Goal: Task Accomplishment & Management: Complete application form

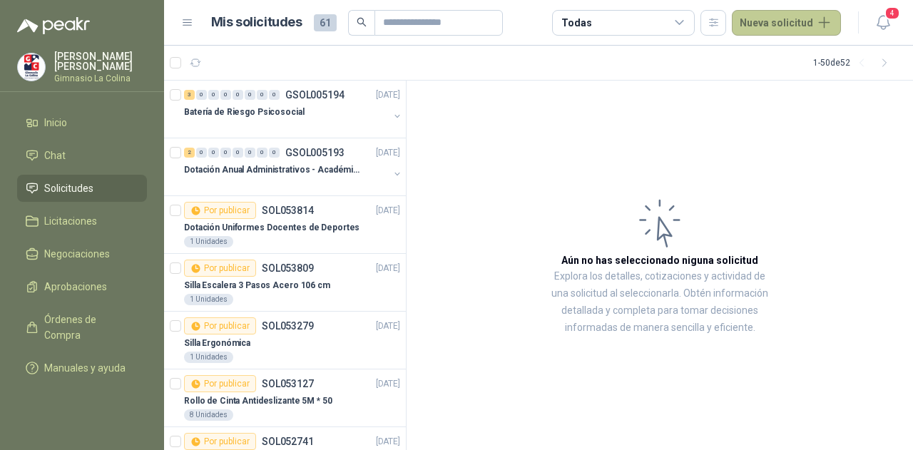
click at [777, 12] on button "Nueva solicitud" at bounding box center [786, 23] width 109 height 26
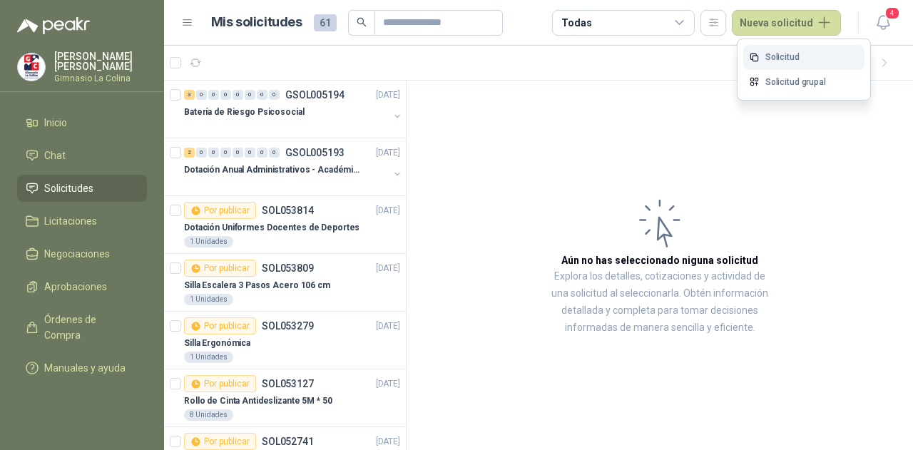
click at [789, 52] on link "Solicitud" at bounding box center [803, 57] width 121 height 25
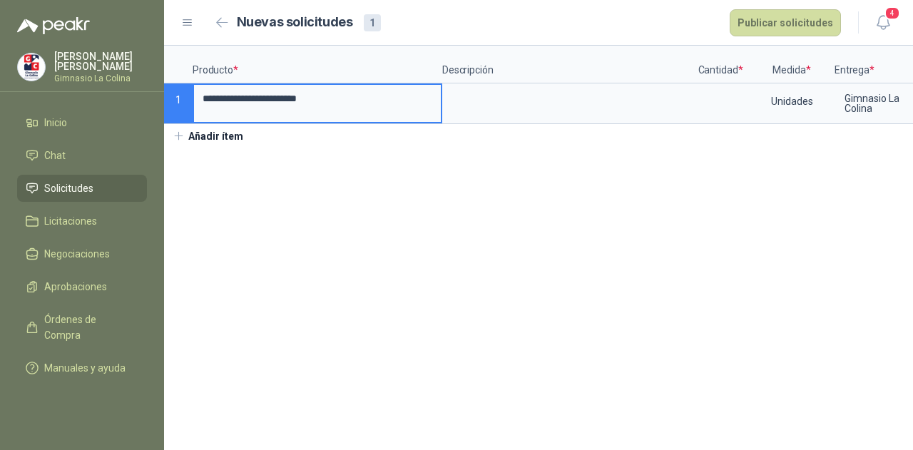
type input "**********"
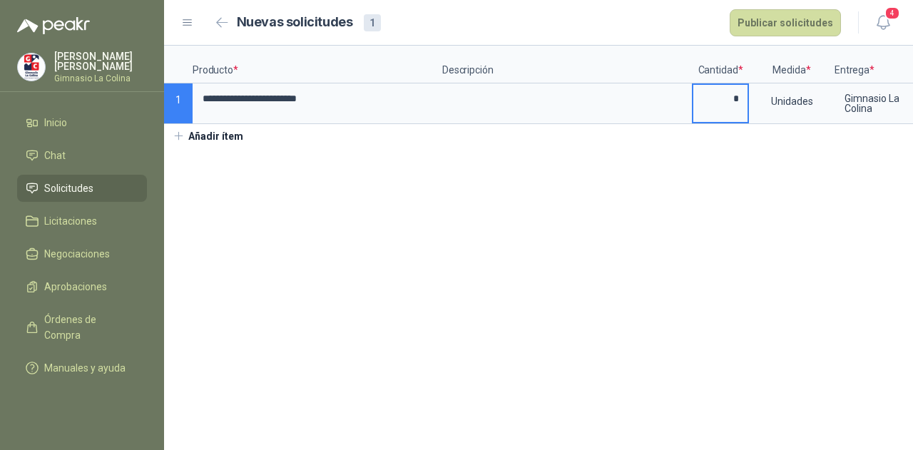
scroll to position [0, 101]
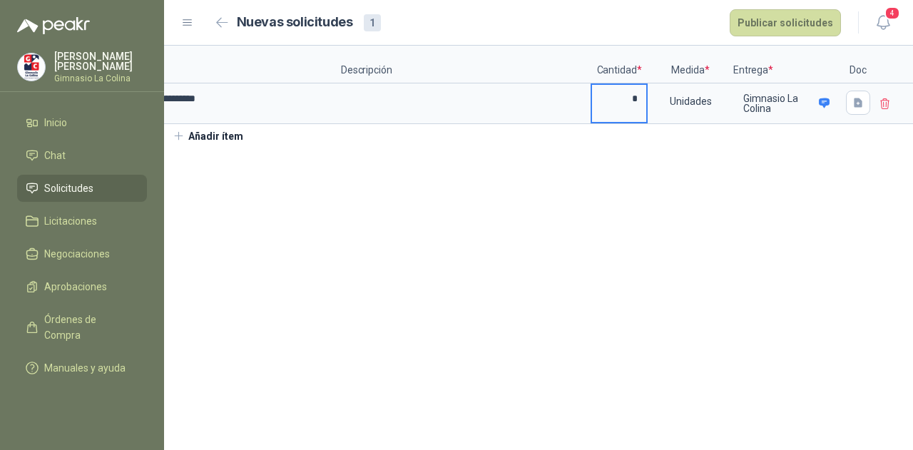
type input "*"
click at [852, 102] on icon "button" at bounding box center [858, 103] width 12 height 12
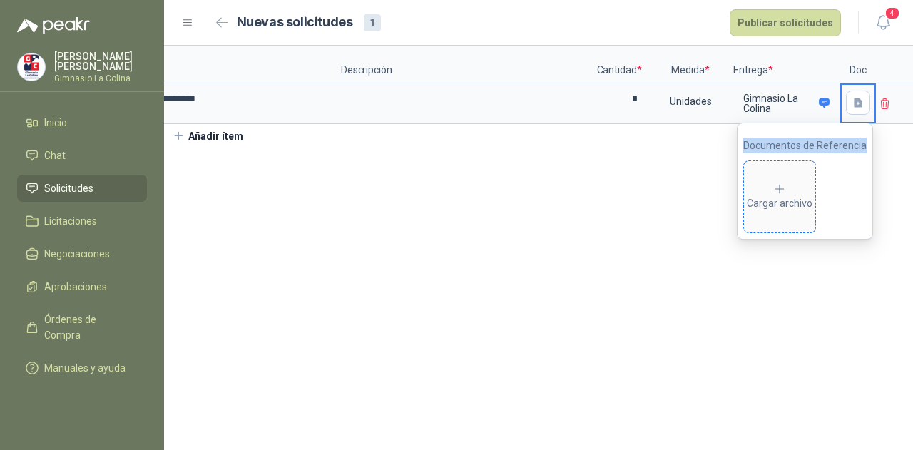
click at [813, 180] on span "Cargar archivo" at bounding box center [779, 196] width 71 height 71
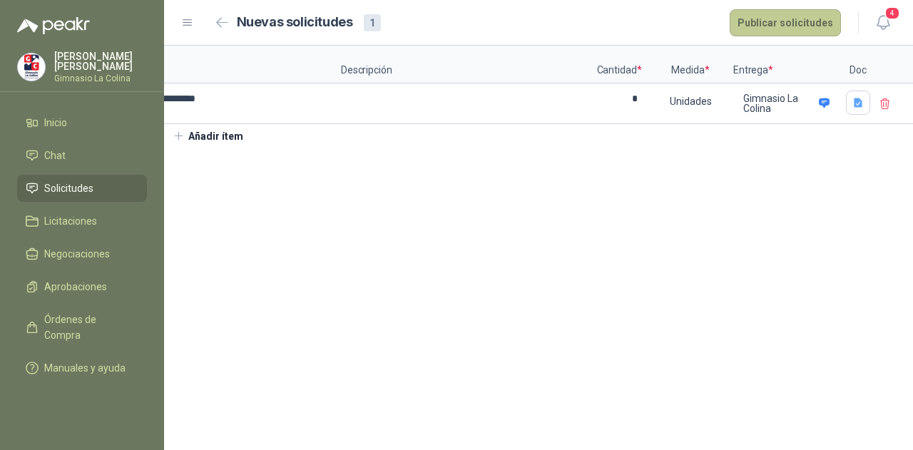
click at [814, 26] on button "Publicar solicitudes" at bounding box center [785, 22] width 111 height 27
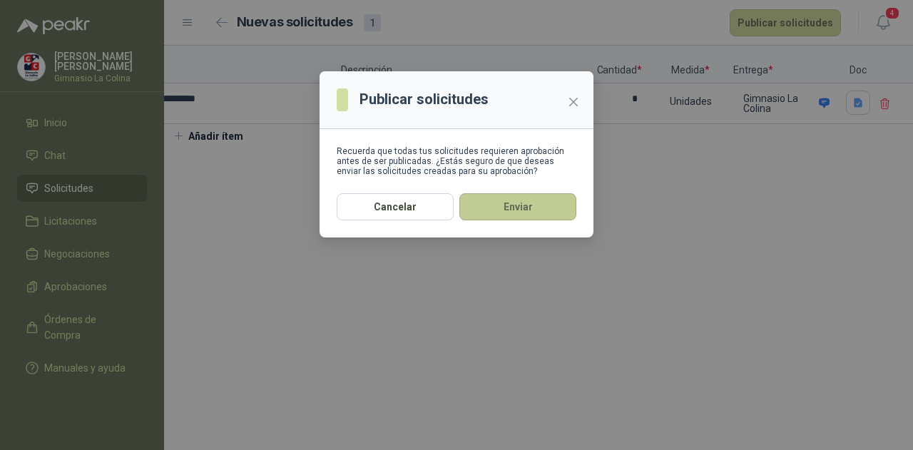
click at [528, 215] on button "Enviar" at bounding box center [517, 206] width 117 height 27
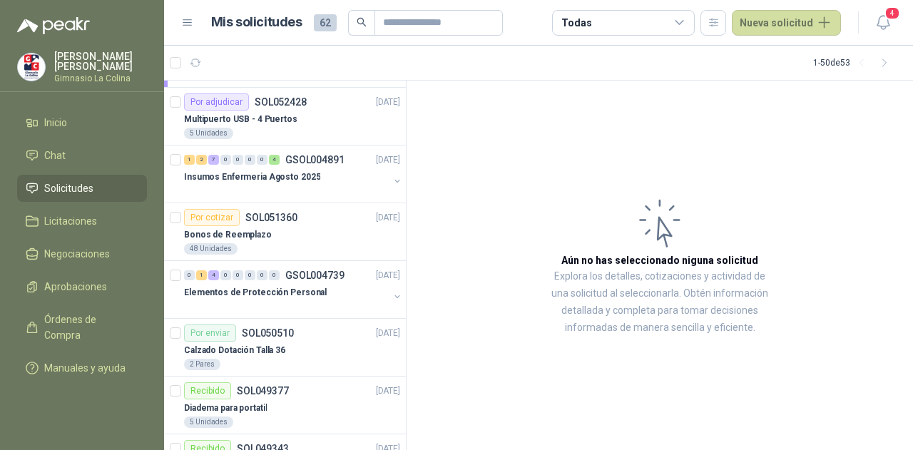
scroll to position [642, 0]
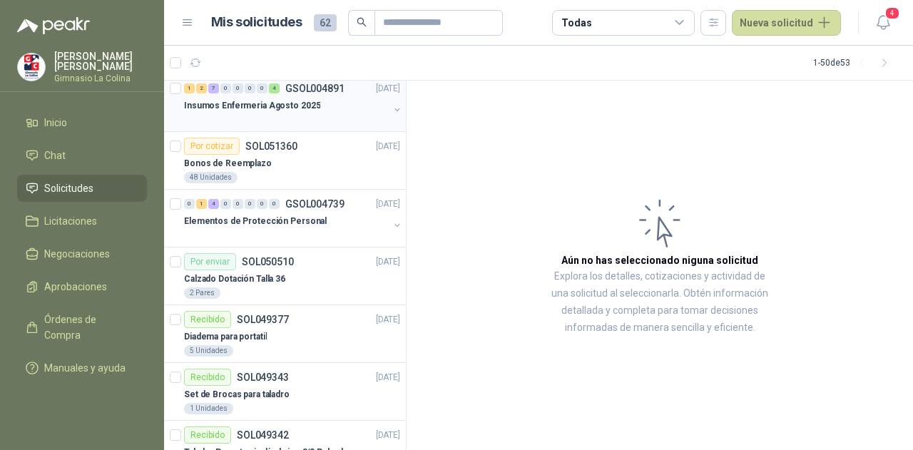
click at [274, 117] on div at bounding box center [286, 119] width 205 height 11
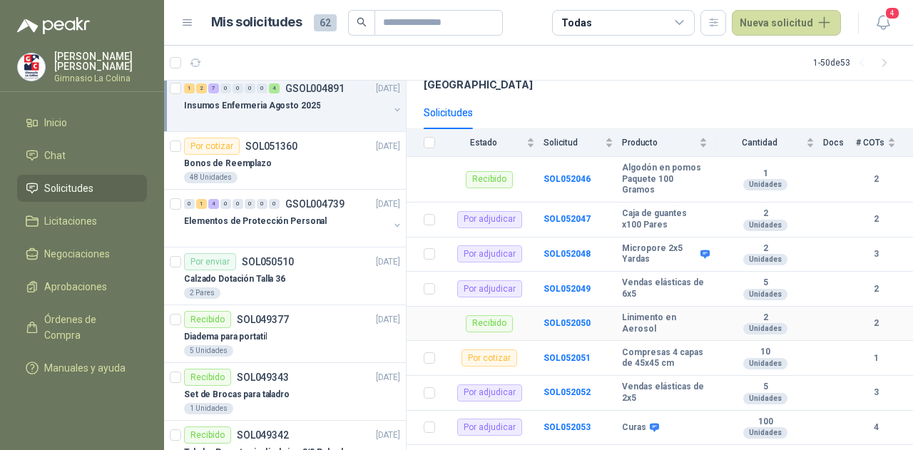
scroll to position [128, 0]
drag, startPoint x: 884, startPoint y: 19, endPoint x: 874, endPoint y: 19, distance: 9.3
click at [882, 19] on icon "button" at bounding box center [883, 23] width 18 height 18
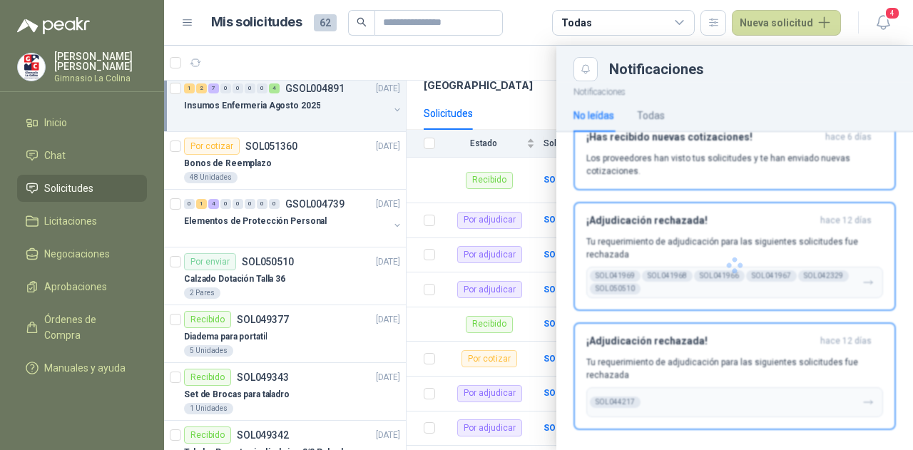
scroll to position [121, 0]
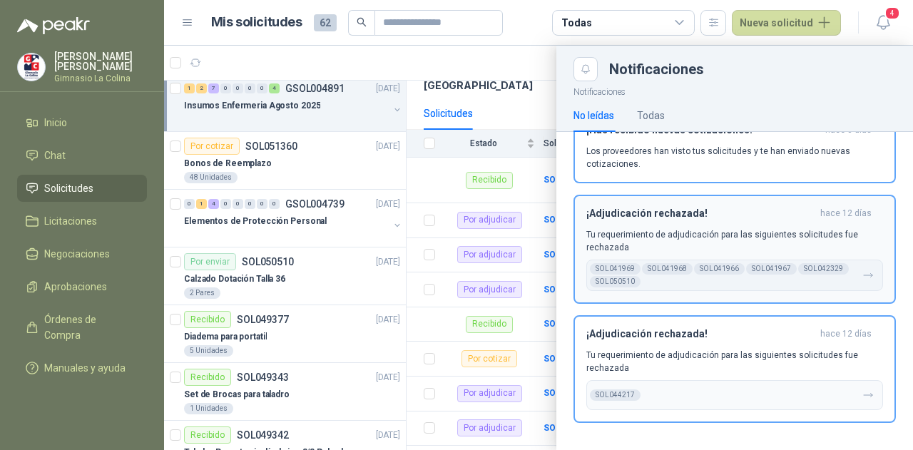
click at [755, 213] on h3 "¡Adjudicación rechazada!" at bounding box center [700, 214] width 228 height 12
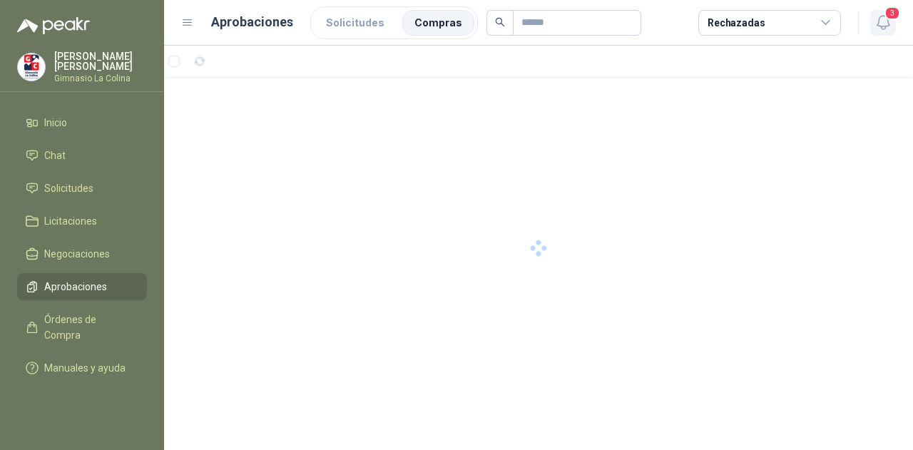
click at [880, 31] on icon "button" at bounding box center [883, 23] width 18 height 18
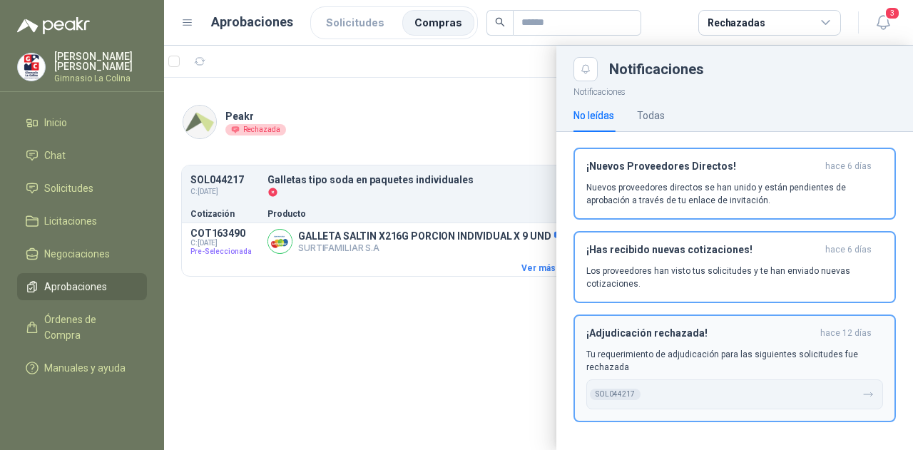
click at [712, 329] on h3 "¡Adjudicación rechazada!" at bounding box center [700, 333] width 228 height 12
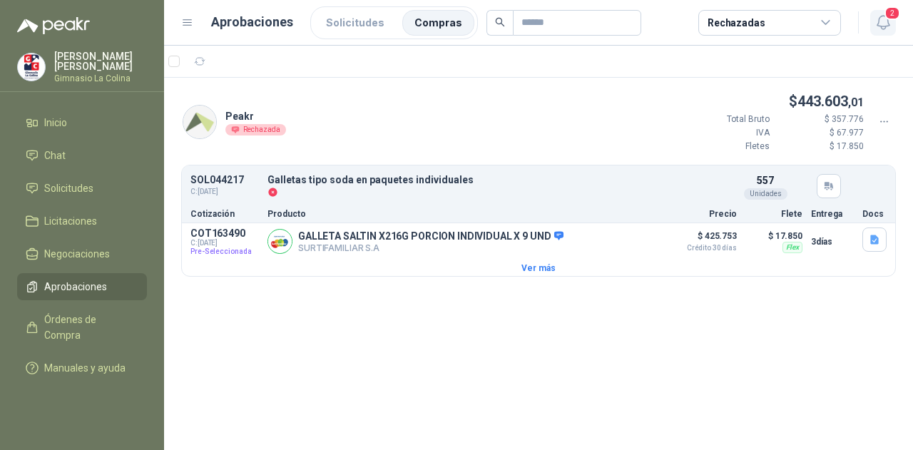
click at [874, 26] on icon "button" at bounding box center [883, 23] width 18 height 18
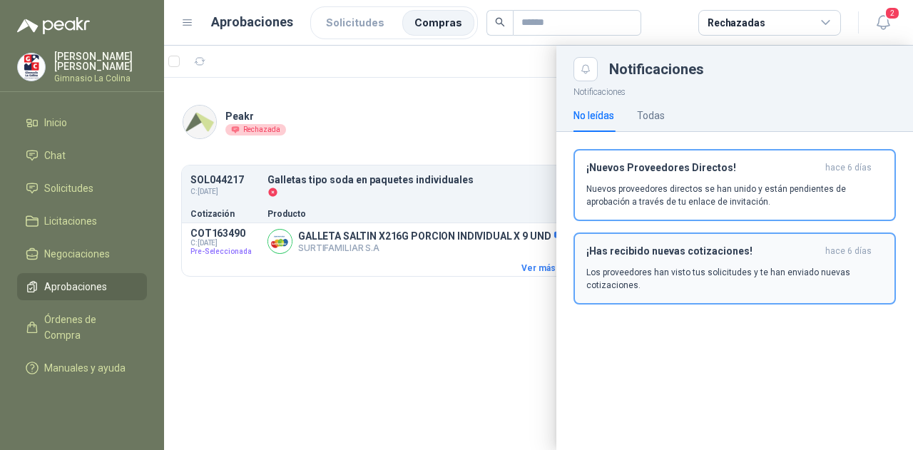
click at [678, 264] on div "¡Has recibido nuevas cotizaciones! [DATE] Los proveedores han visto tus solicit…" at bounding box center [734, 268] width 297 height 46
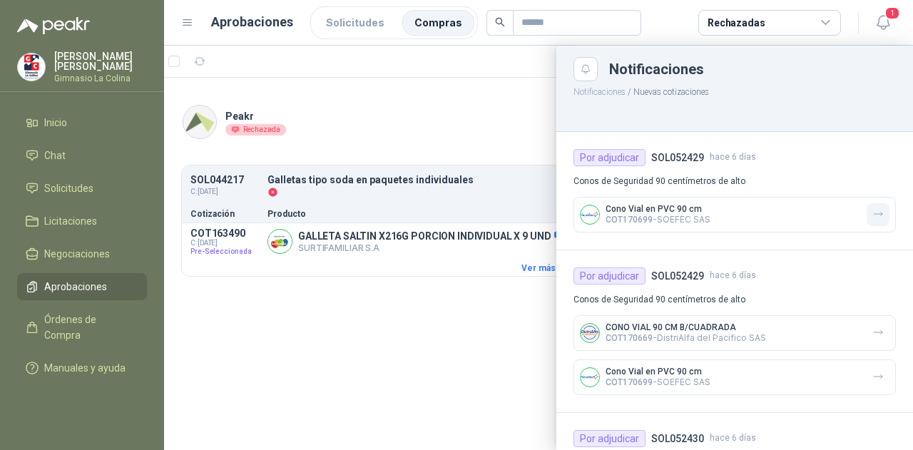
click at [872, 210] on icon "button" at bounding box center [878, 214] width 12 height 12
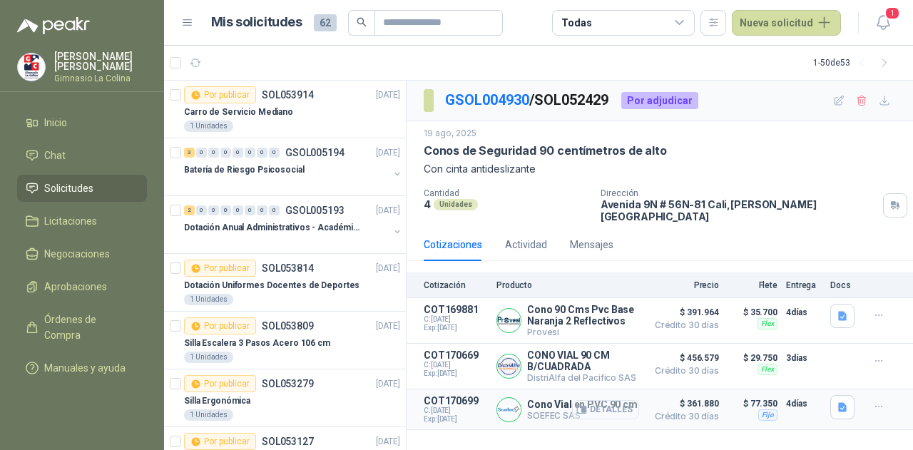
click at [587, 404] on icon "button" at bounding box center [581, 409] width 11 height 11
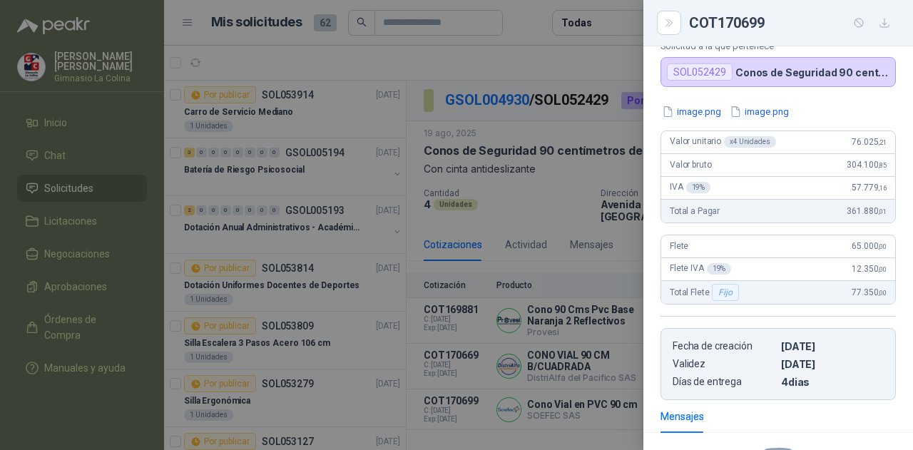
scroll to position [48, 0]
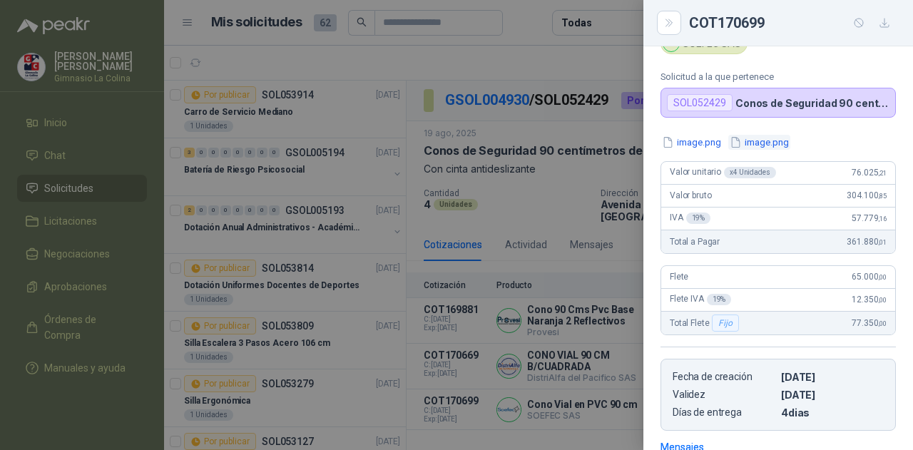
click at [755, 146] on button "image.png" at bounding box center [759, 142] width 62 height 15
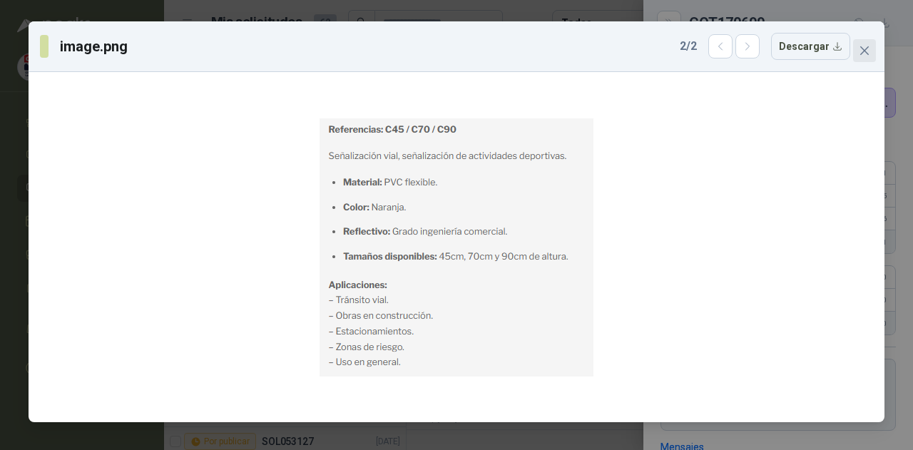
click at [864, 59] on button "Close" at bounding box center [864, 50] width 23 height 23
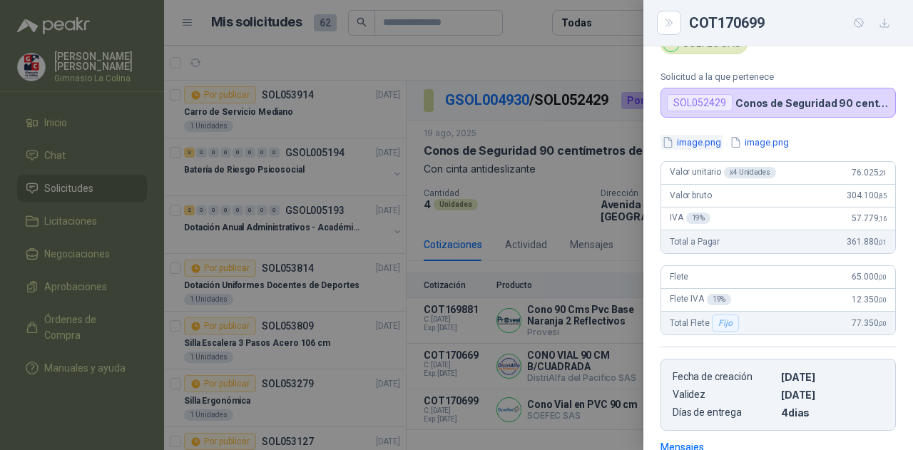
click at [702, 140] on button "image.png" at bounding box center [691, 142] width 62 height 15
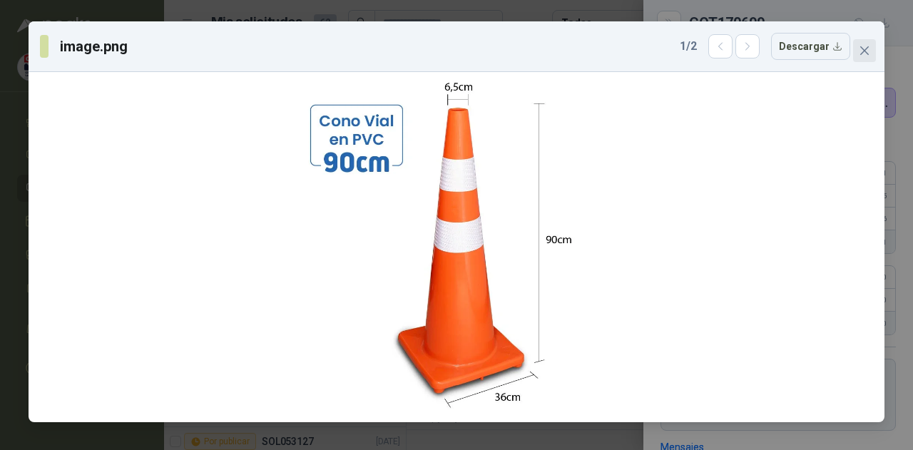
click at [860, 44] on button "Close" at bounding box center [864, 50] width 23 height 23
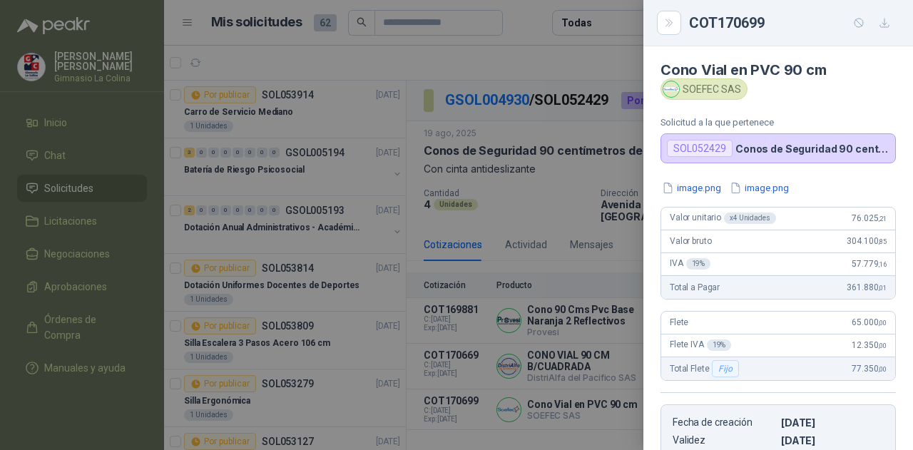
scroll to position [0, 0]
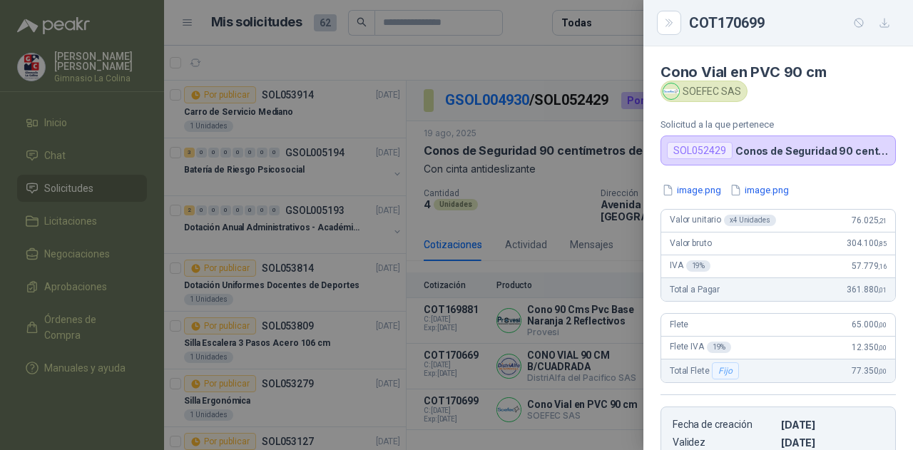
click at [610, 128] on div at bounding box center [456, 225] width 913 height 450
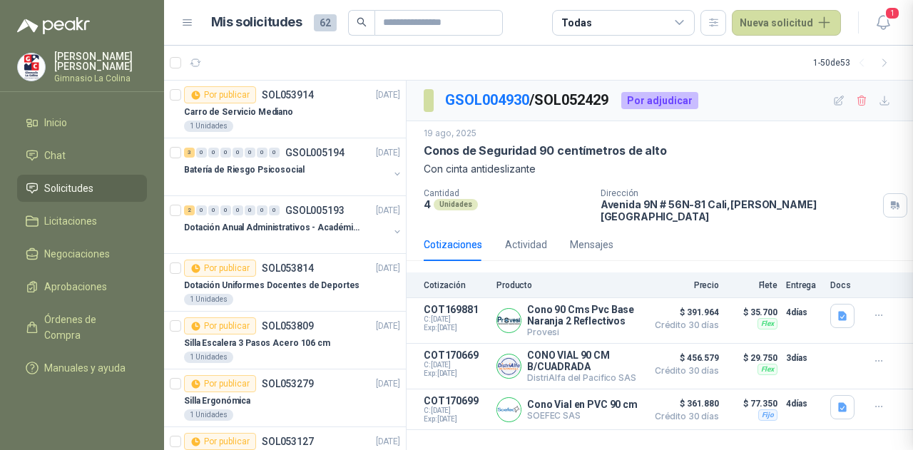
scroll to position [262, 0]
click at [608, 357] on button "Detalles" at bounding box center [605, 366] width 67 height 19
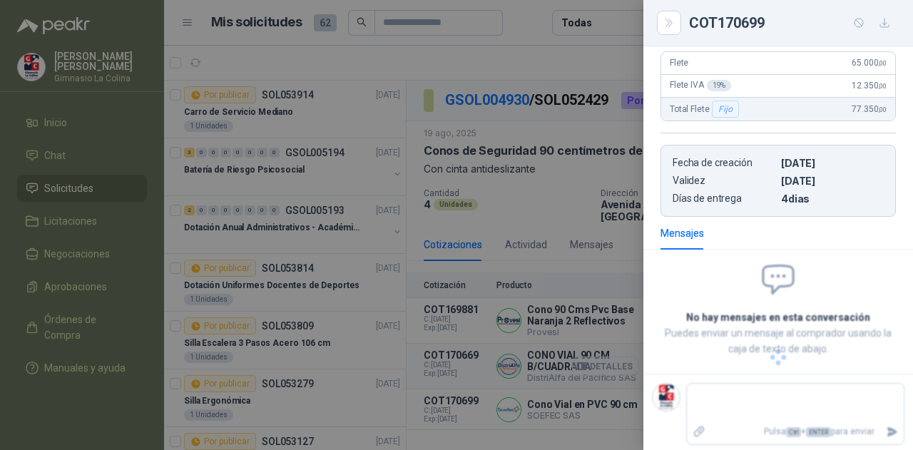
scroll to position [264, 0]
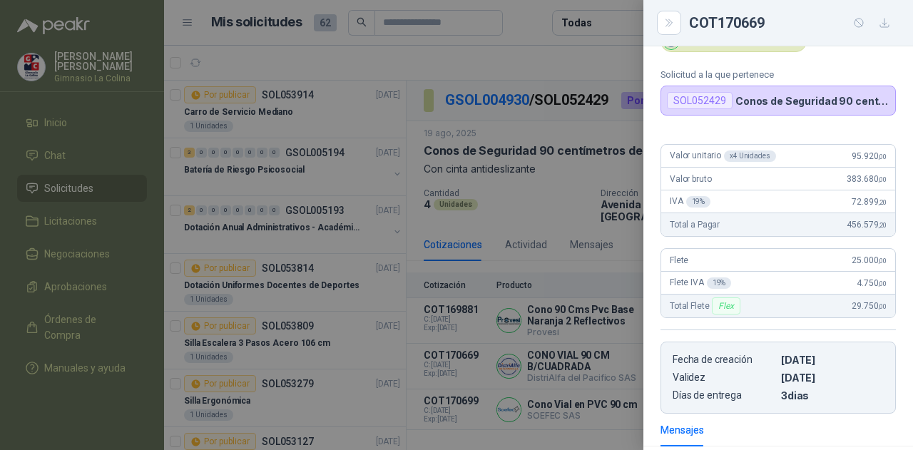
click at [536, 255] on div at bounding box center [456, 225] width 913 height 450
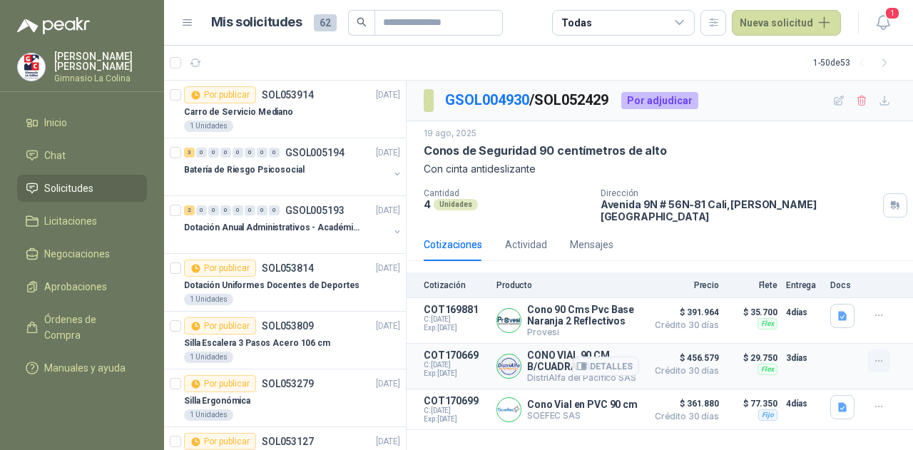
click at [879, 355] on icon "button" at bounding box center [879, 361] width 12 height 12
click at [884, 401] on icon "button" at bounding box center [879, 407] width 12 height 12
